Goal: Information Seeking & Learning: Learn about a topic

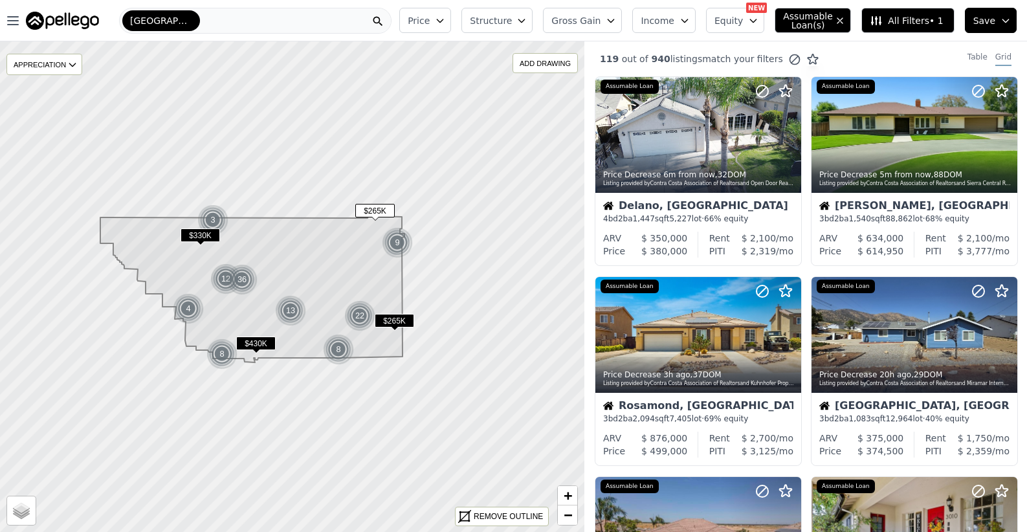
click at [210, 238] on span "$330K" at bounding box center [200, 235] width 39 height 14
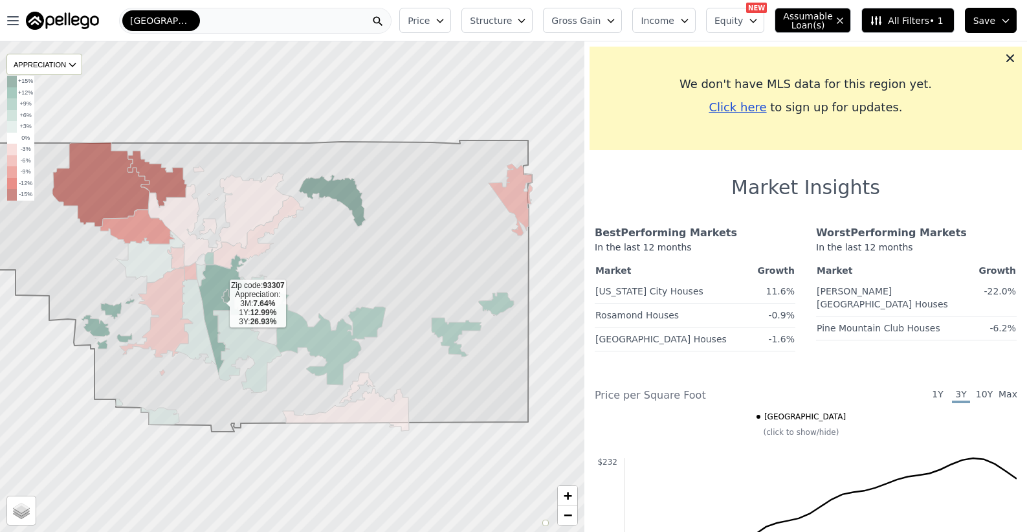
click at [219, 305] on icon at bounding box center [225, 314] width 53 height 120
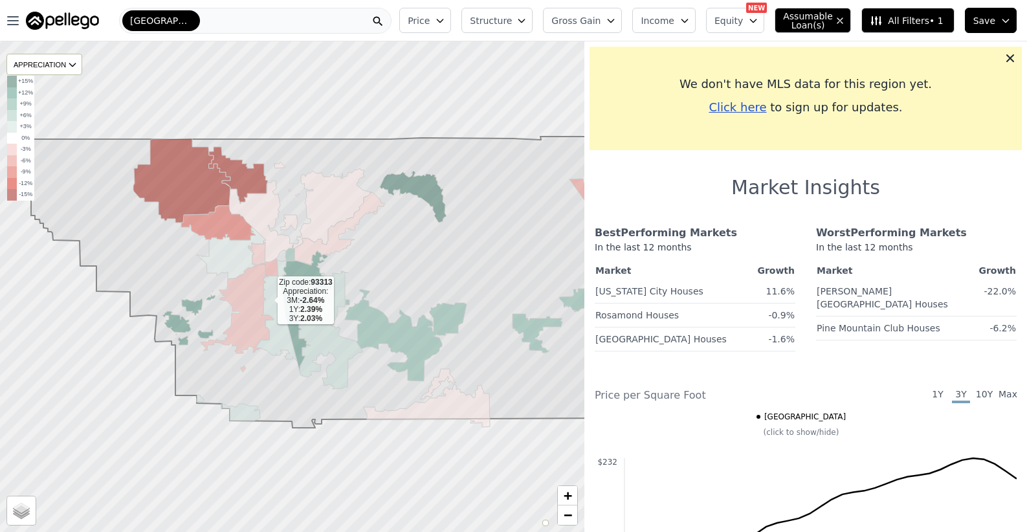
drag, startPoint x: 241, startPoint y: 301, endPoint x: 269, endPoint y: 301, distance: 27.2
click at [269, 301] on icon at bounding box center [276, 318] width 41 height 85
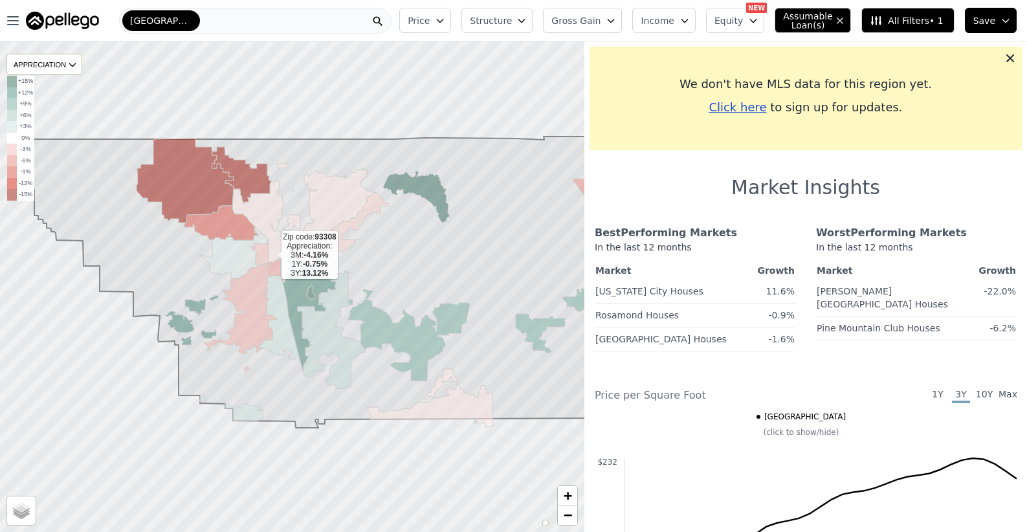
click at [271, 256] on icon at bounding box center [303, 212] width 142 height 100
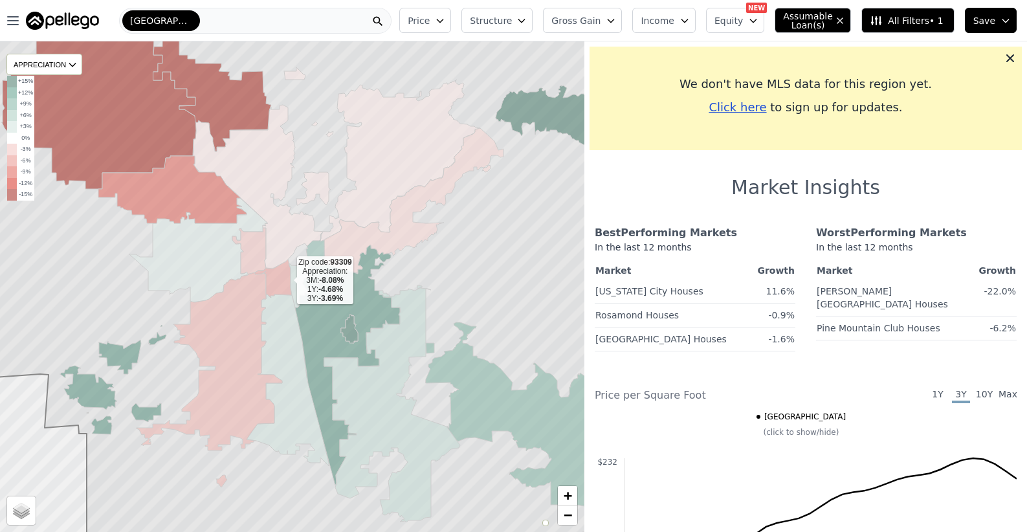
click at [287, 281] on icon at bounding box center [273, 278] width 37 height 38
drag, startPoint x: 287, startPoint y: 281, endPoint x: 300, endPoint y: 284, distance: 13.8
click at [287, 281] on icon at bounding box center [273, 278] width 37 height 38
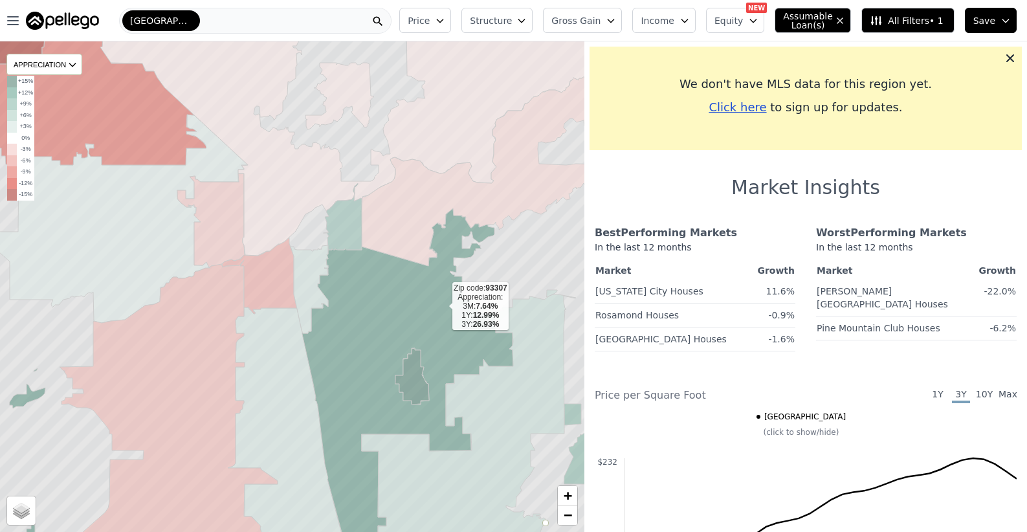
click at [442, 307] on icon at bounding box center [407, 394] width 211 height 373
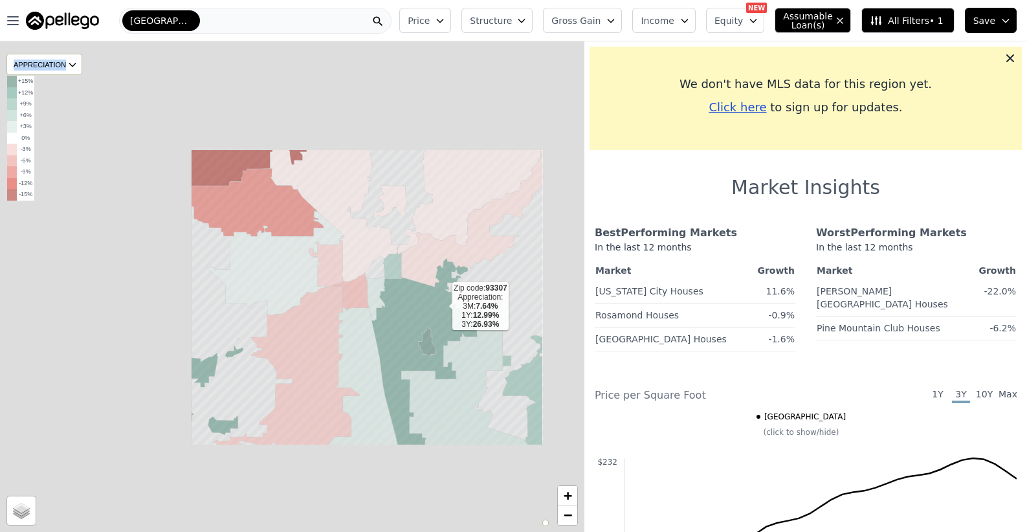
click at [442, 307] on icon at bounding box center [423, 351] width 105 height 186
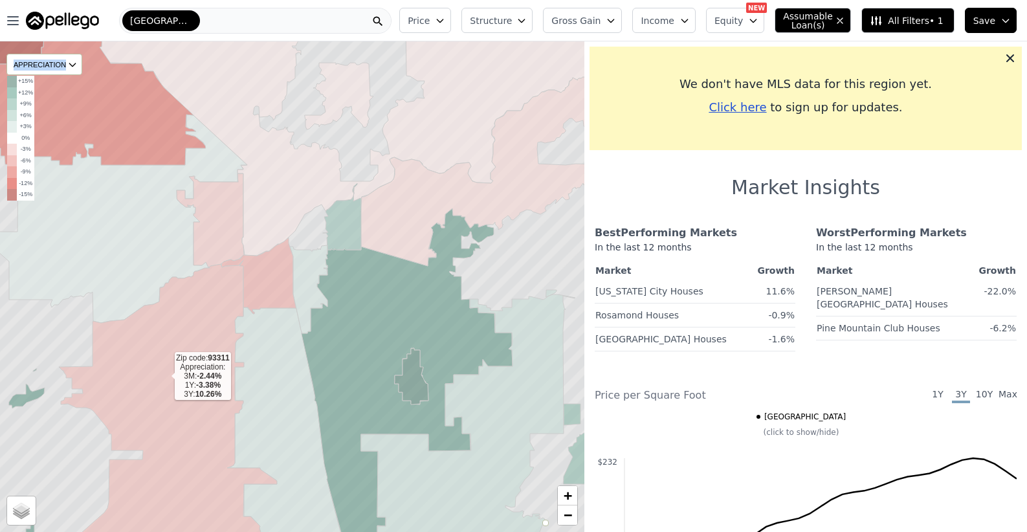
click at [164, 377] on icon at bounding box center [131, 421] width 291 height 322
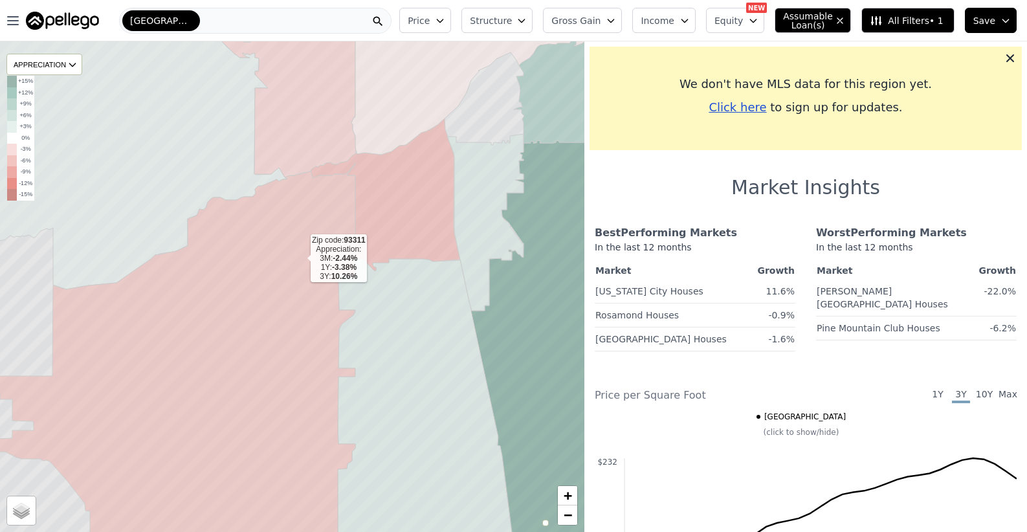
click at [300, 260] on icon at bounding box center [201, 382] width 433 height 439
